Goal: Task Accomplishment & Management: Use online tool/utility

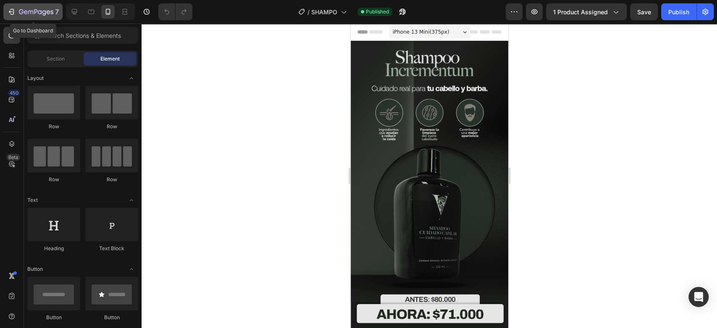
click at [46, 8] on div "7" at bounding box center [39, 12] width 40 height 10
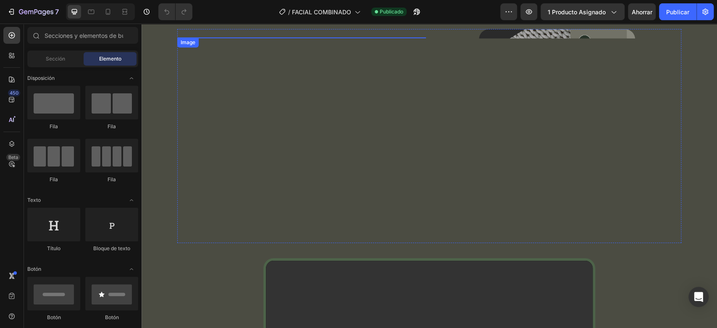
scroll to position [897, 0]
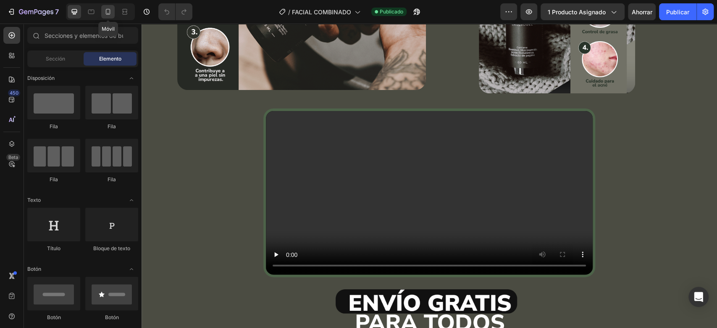
click at [112, 11] on icon at bounding box center [108, 12] width 8 height 8
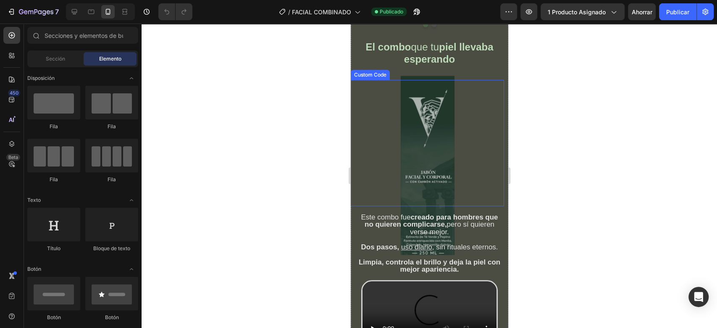
scroll to position [466, 0]
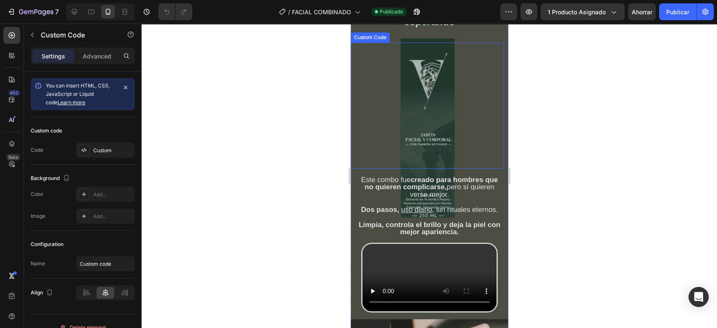
click at [378, 41] on div "Custom Code" at bounding box center [370, 38] width 36 height 8
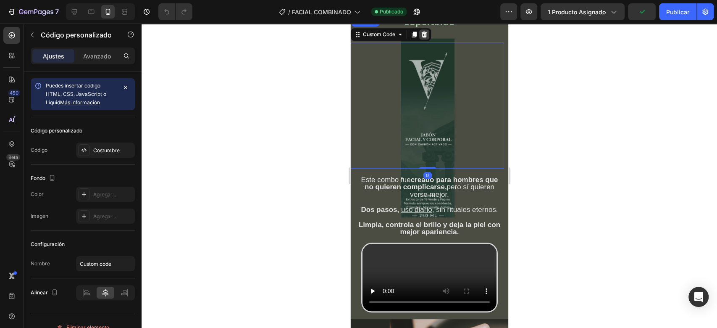
click at [427, 37] on icon at bounding box center [424, 34] width 5 height 6
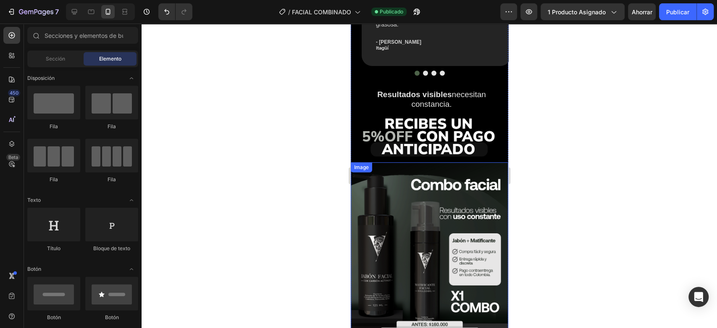
scroll to position [2222, 0]
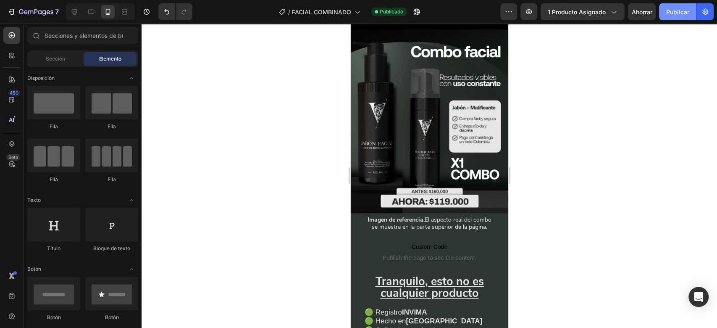
click at [673, 15] on font "Publicar" at bounding box center [678, 11] width 23 height 7
